Goal: Task Accomplishment & Management: Manage account settings

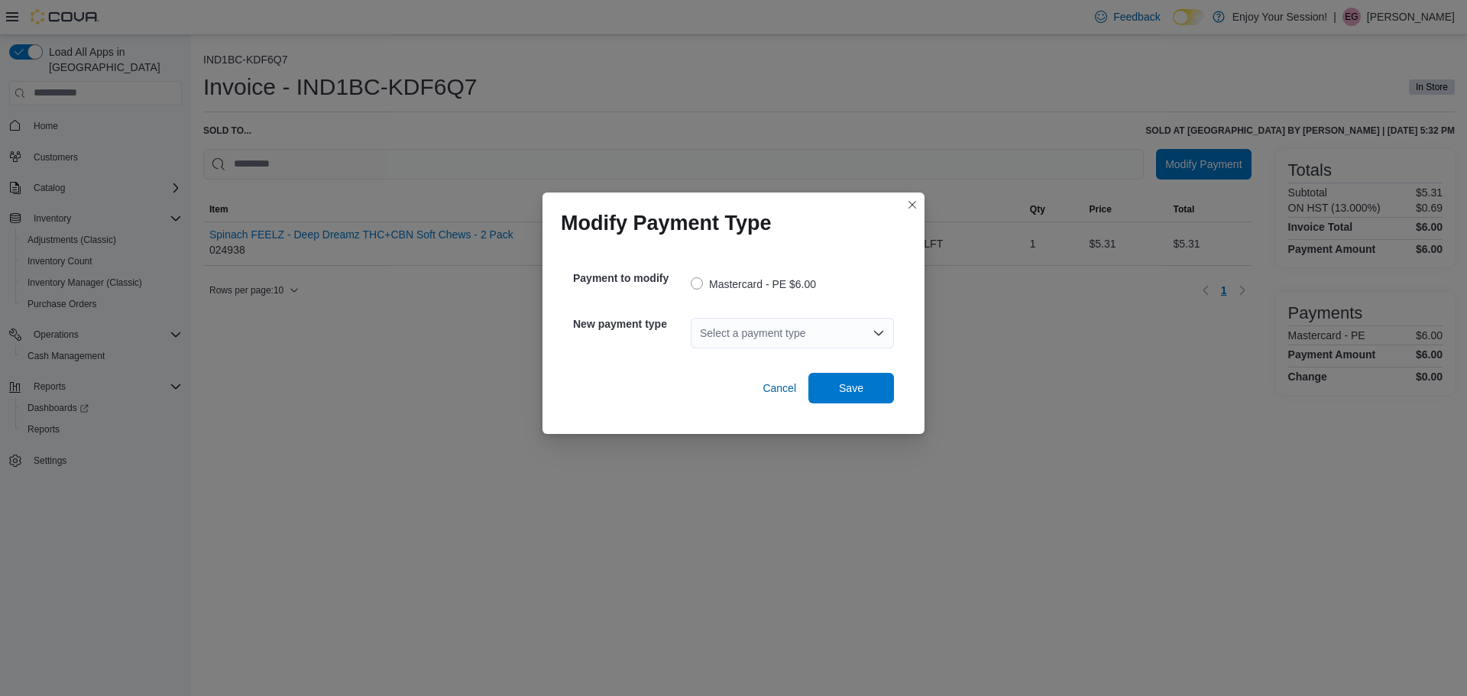
click at [752, 330] on div "Select a payment type" at bounding box center [792, 333] width 203 height 31
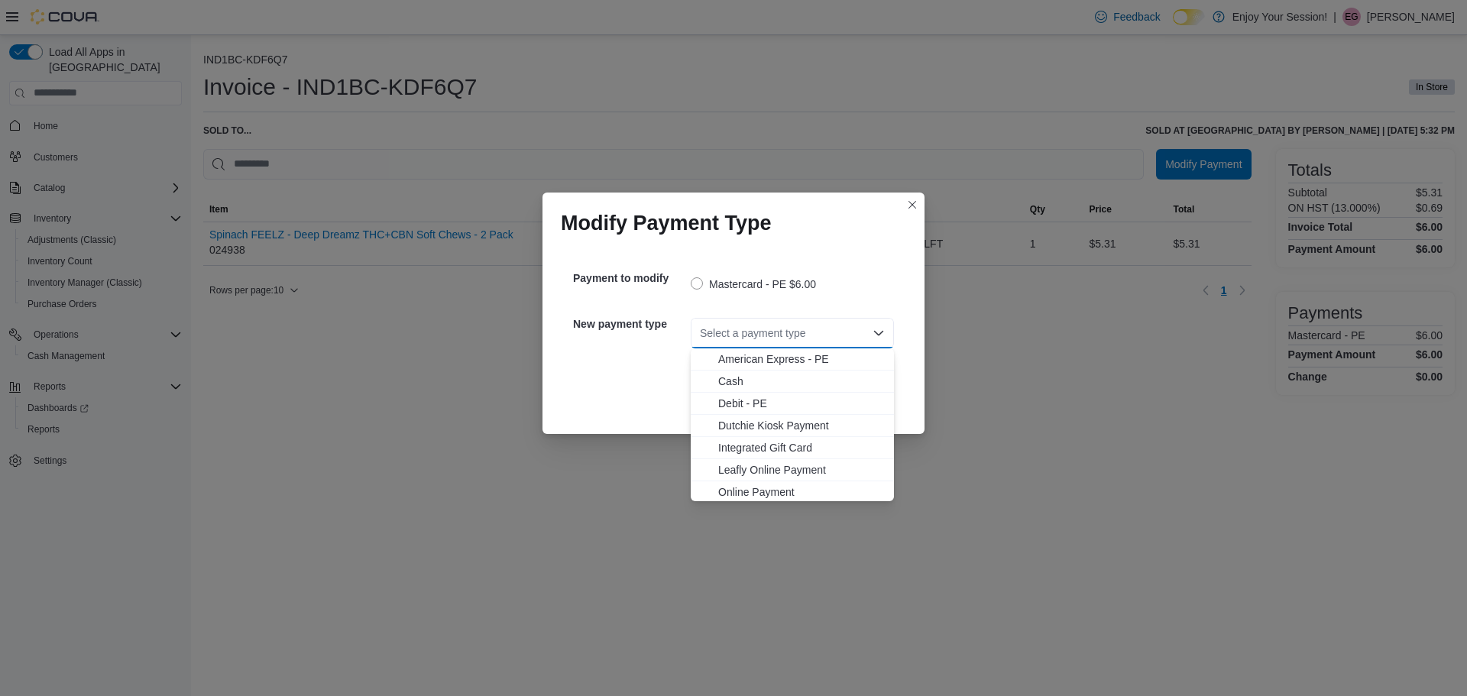
click at [745, 396] on span "Debit - PE" at bounding box center [801, 403] width 167 height 15
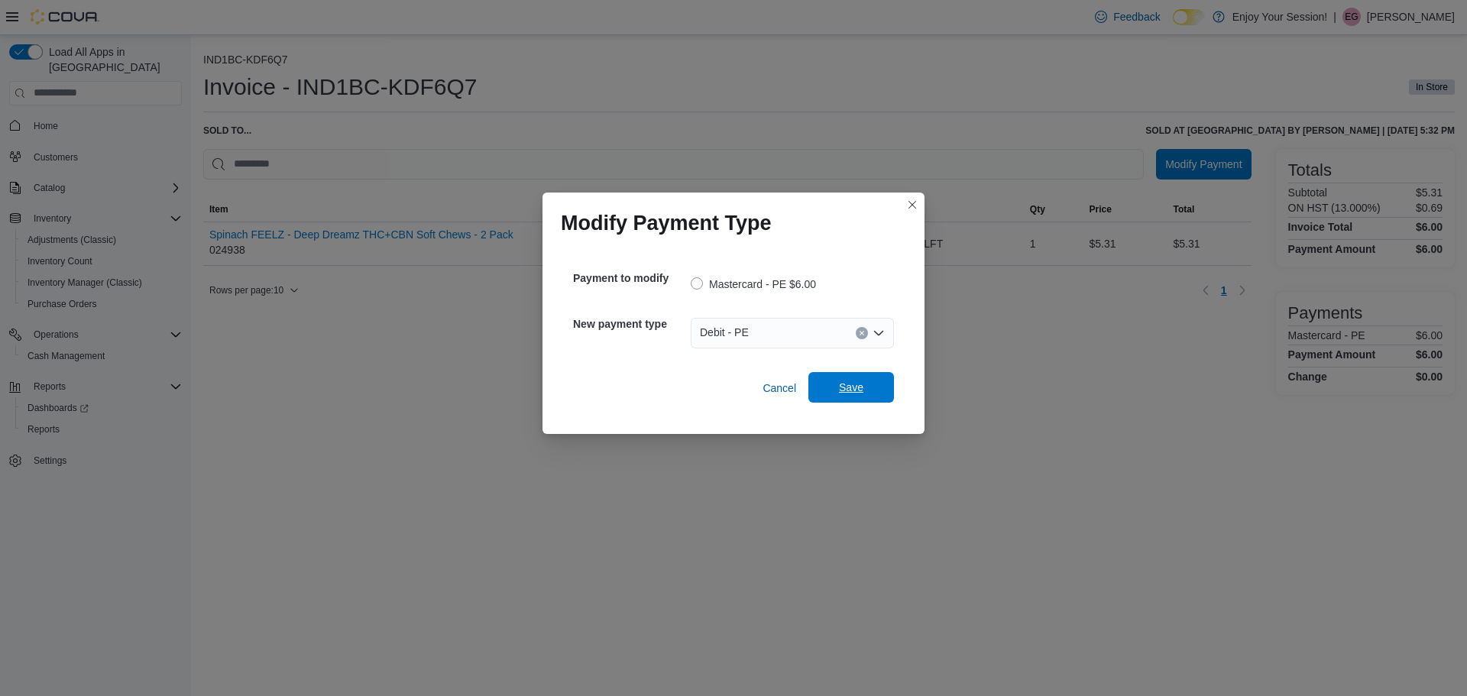
click at [865, 377] on span "Save" at bounding box center [850, 387] width 67 height 31
